Goal: Task Accomplishment & Management: Use online tool/utility

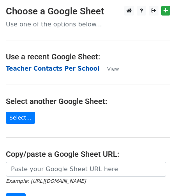
click at [62, 69] on strong "Teacher Contacts Per School" at bounding box center [52, 68] width 93 height 7
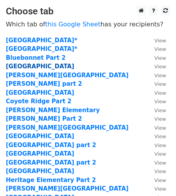
click at [47, 66] on strong "Arbor Creek Middle School" at bounding box center [40, 66] width 68 height 7
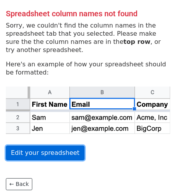
click at [46, 159] on link "Edit your spreadsheet" at bounding box center [45, 153] width 79 height 15
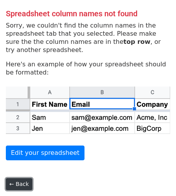
click at [14, 184] on link "← Back" at bounding box center [19, 185] width 26 height 12
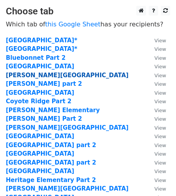
click at [26, 73] on strong "Camey Elementary" at bounding box center [67, 75] width 123 height 7
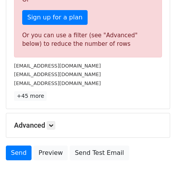
scroll to position [265, 0]
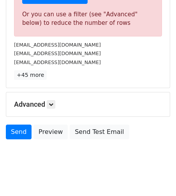
click at [93, 100] on h5 "Advanced" at bounding box center [88, 104] width 148 height 9
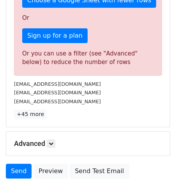
scroll to position [223, 0]
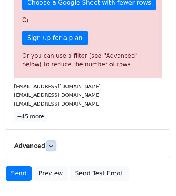
click at [51, 144] on icon at bounding box center [51, 146] width 5 height 5
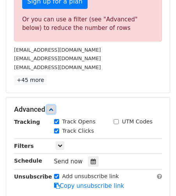
scroll to position [260, 0]
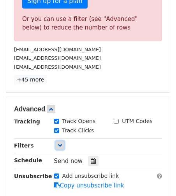
click at [60, 143] on icon at bounding box center [60, 145] width 5 height 5
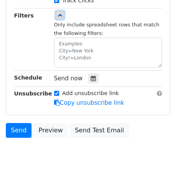
scroll to position [0, 0]
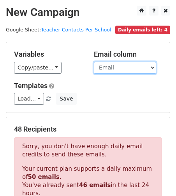
click at [133, 69] on select "Name Position Email" at bounding box center [125, 68] width 62 height 12
click at [94, 62] on select "Name Position Email" at bounding box center [125, 68] width 62 height 12
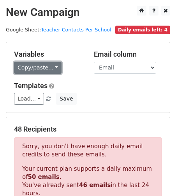
click at [36, 67] on link "Copy/paste..." at bounding box center [37, 68] width 47 height 12
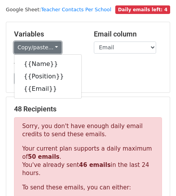
scroll to position [21, 0]
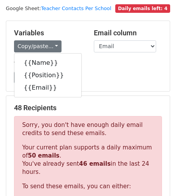
click at [61, 25] on div "Variables Copy/paste... {{Name}} {{Position}} {{Email}} Email column Name Posit…" at bounding box center [87, 56] width 163 height 70
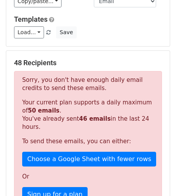
scroll to position [0, 0]
